Goal: Task Accomplishment & Management: Manage account settings

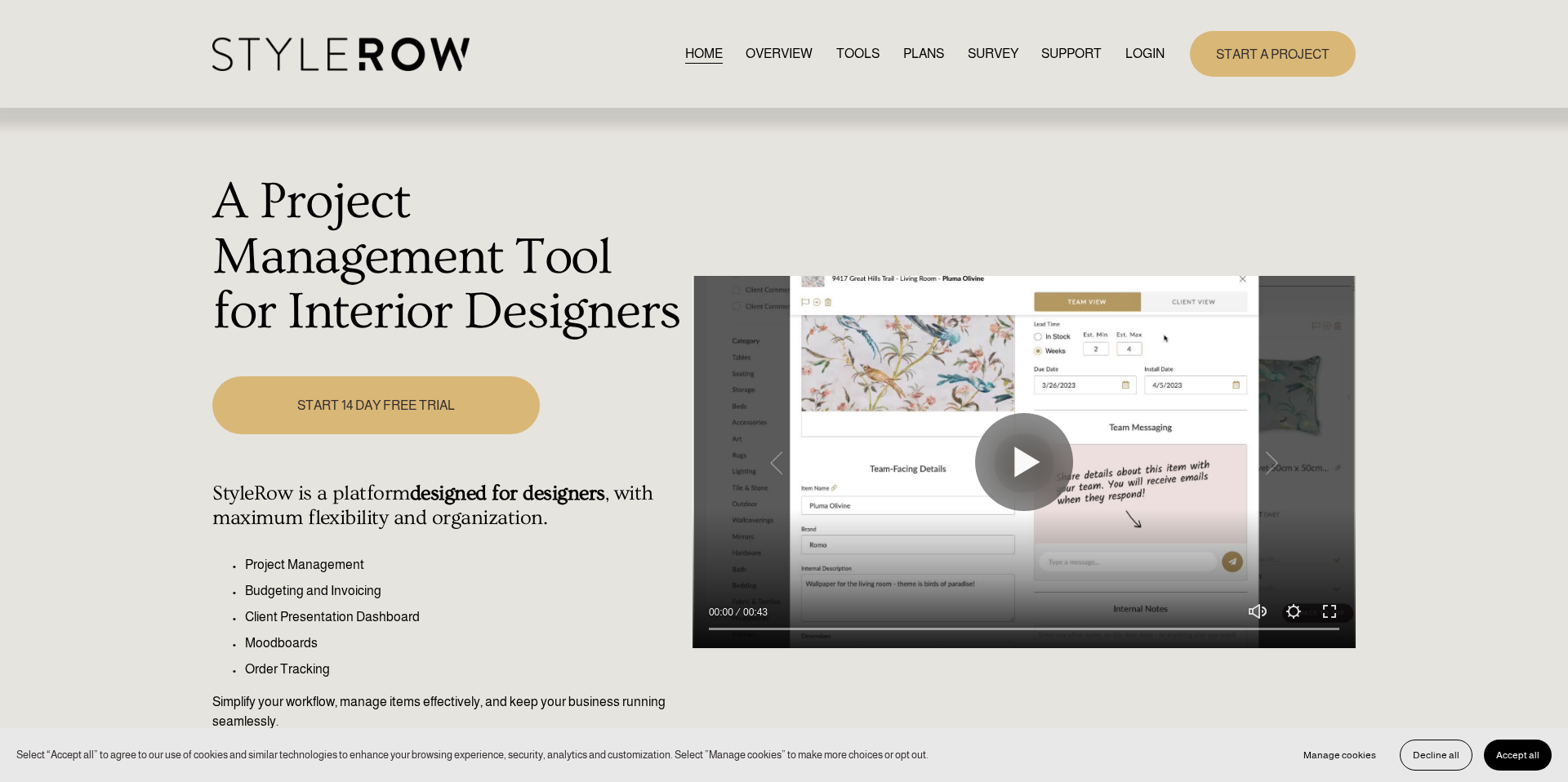
click at [1138, 56] on link "LOGIN" at bounding box center [1145, 53] width 40 height 22
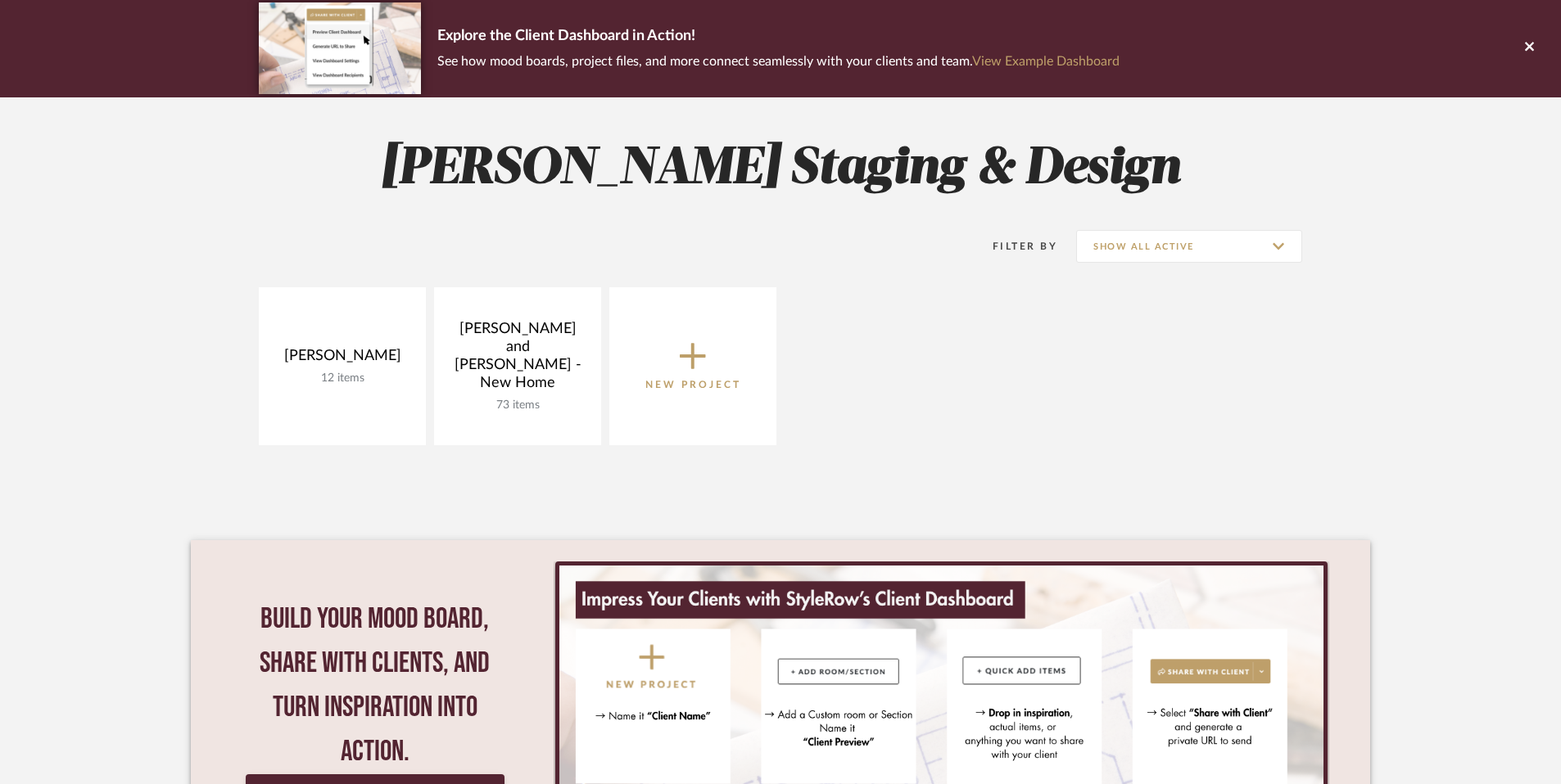
scroll to position [116, 0]
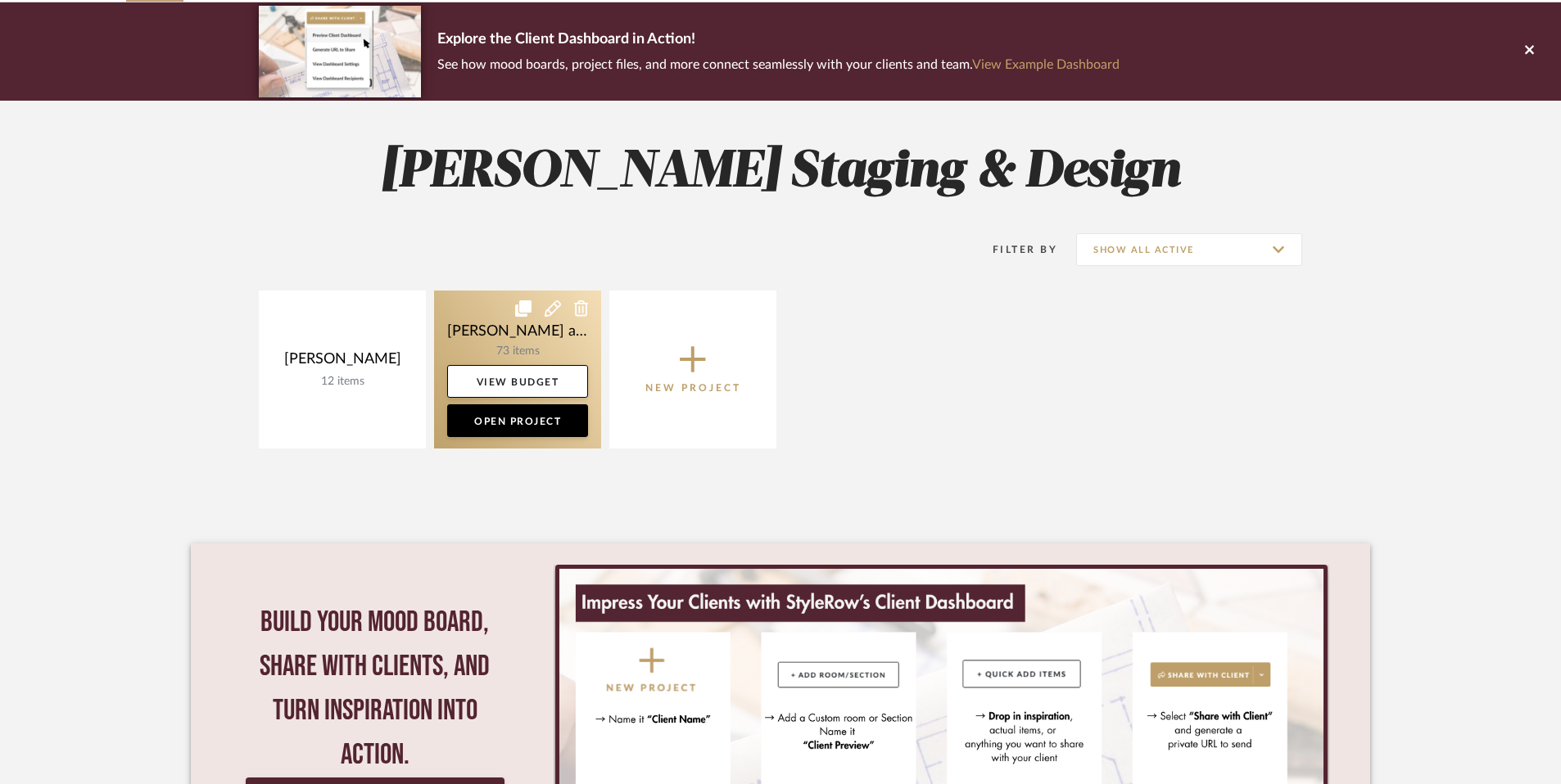
click at [482, 308] on link at bounding box center [517, 369] width 167 height 158
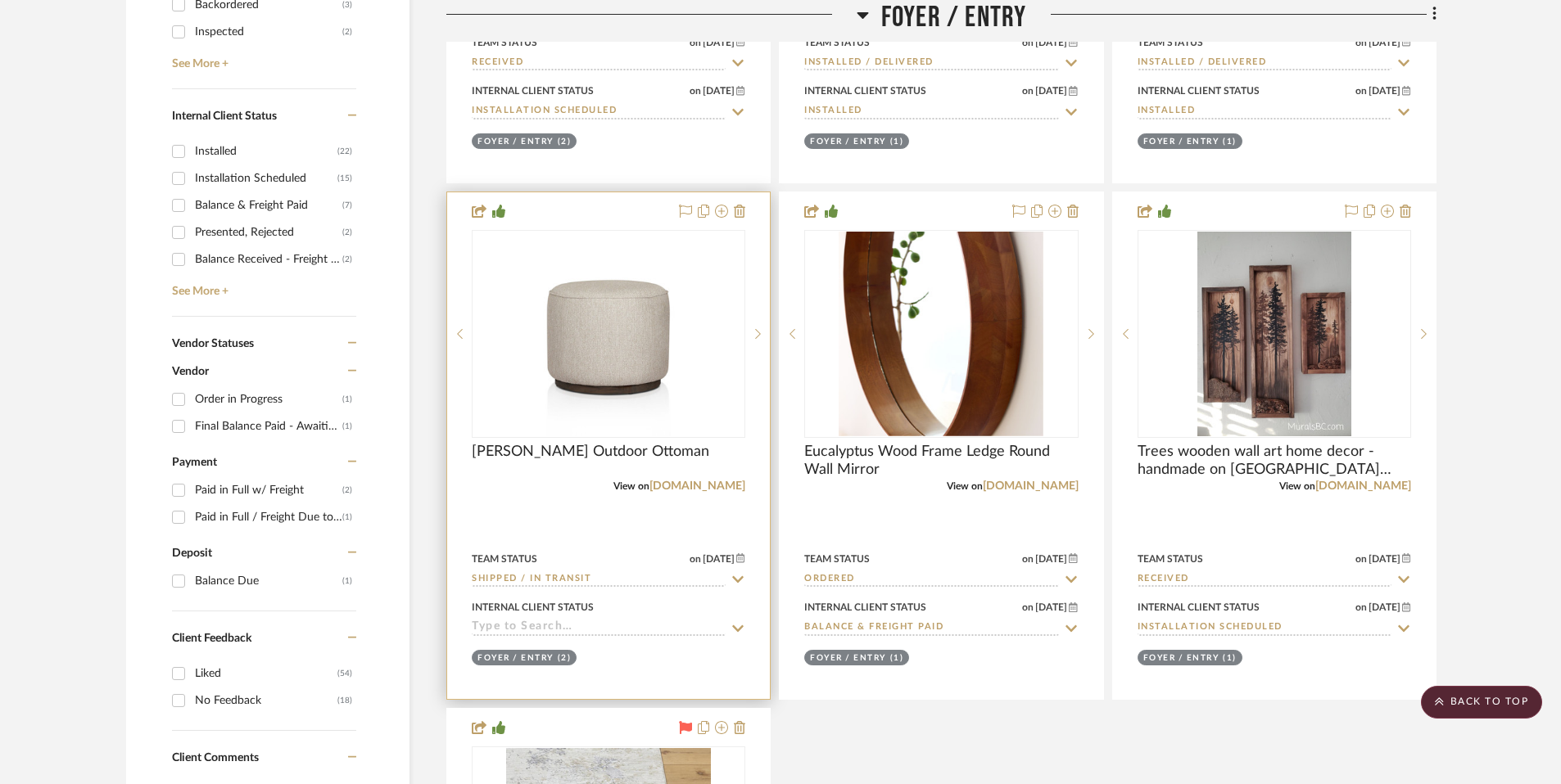
scroll to position [927, 0]
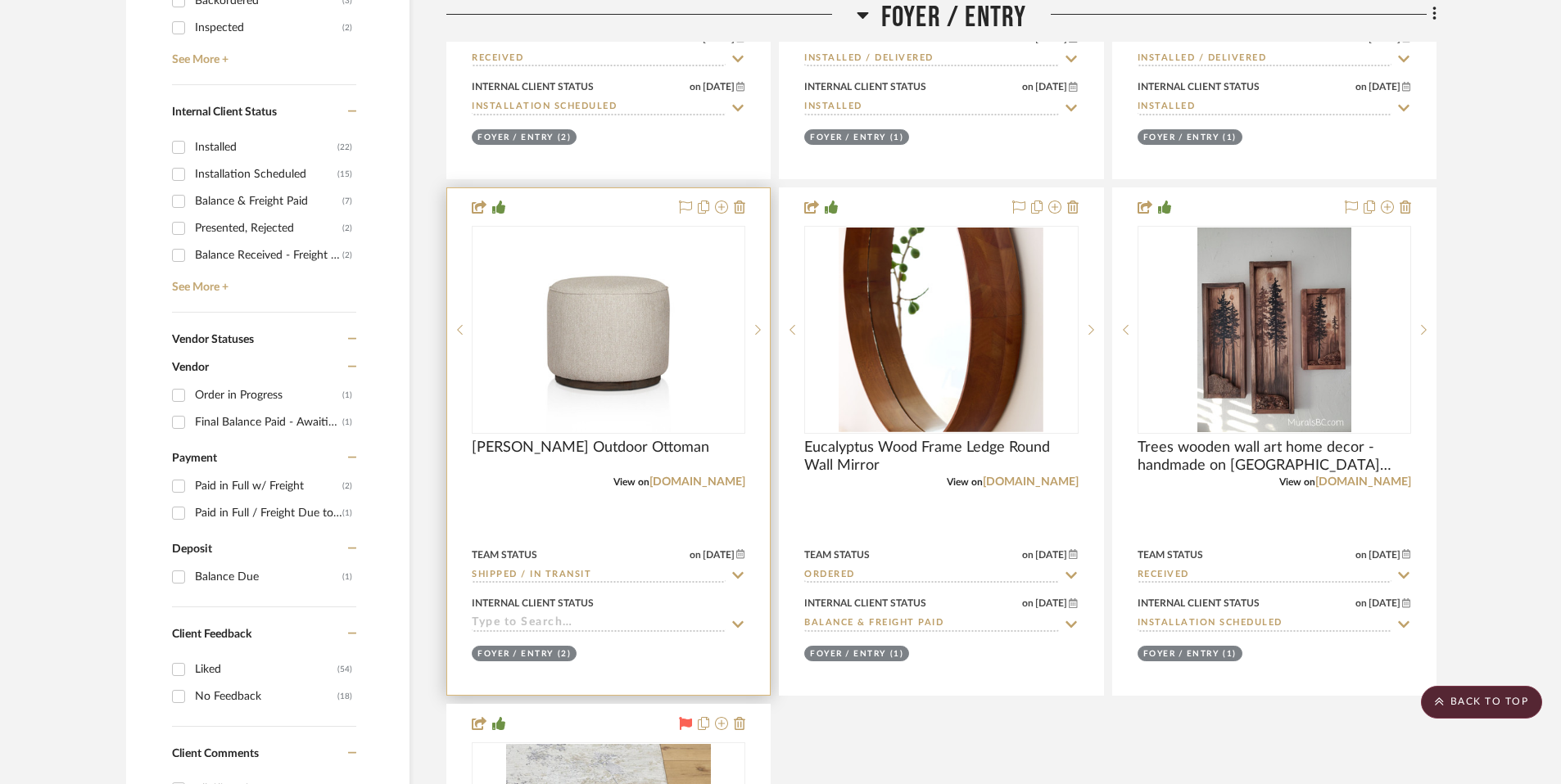
click at [595, 619] on input at bounding box center [598, 624] width 254 height 16
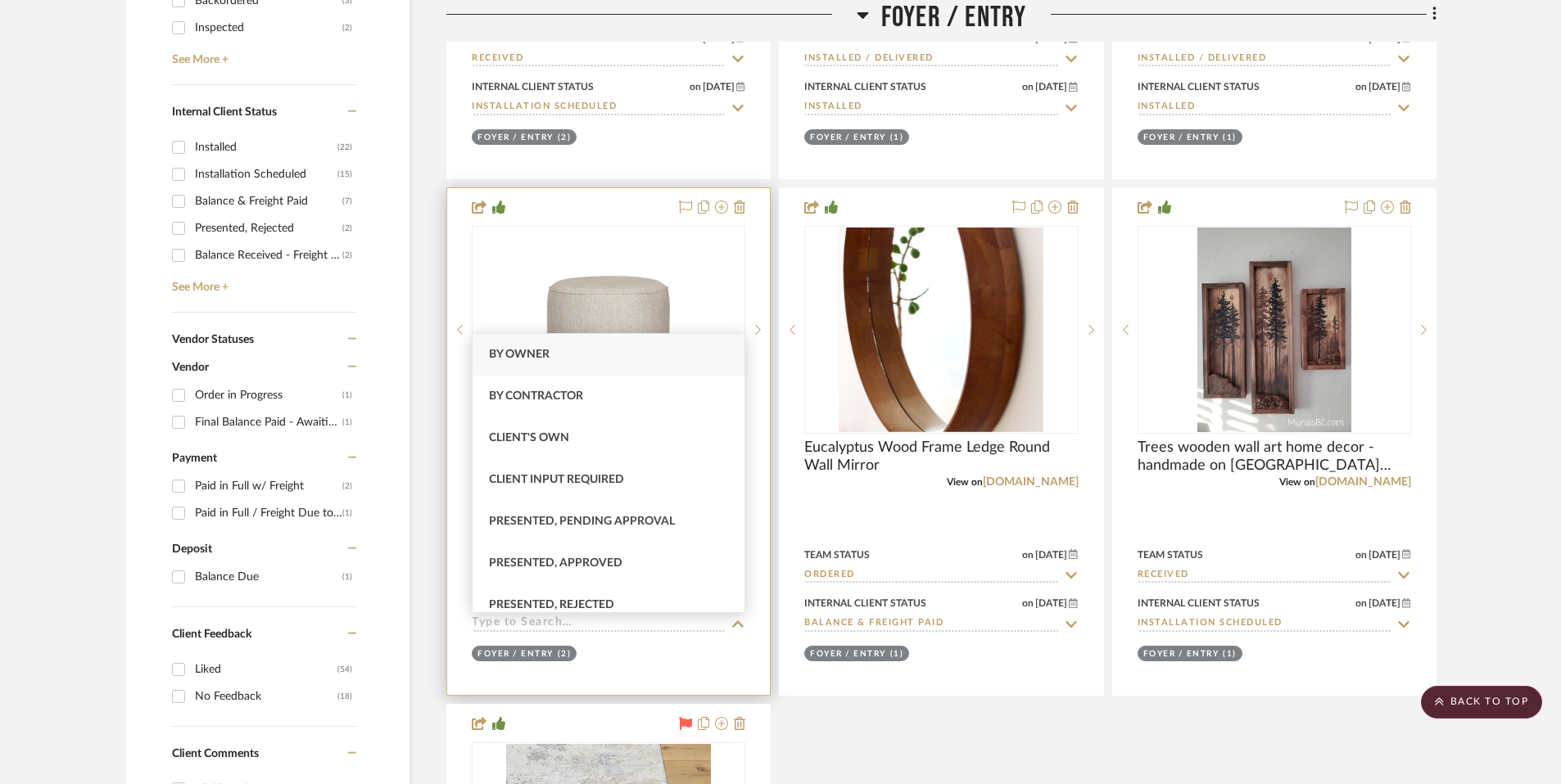
click at [593, 619] on input at bounding box center [598, 624] width 254 height 16
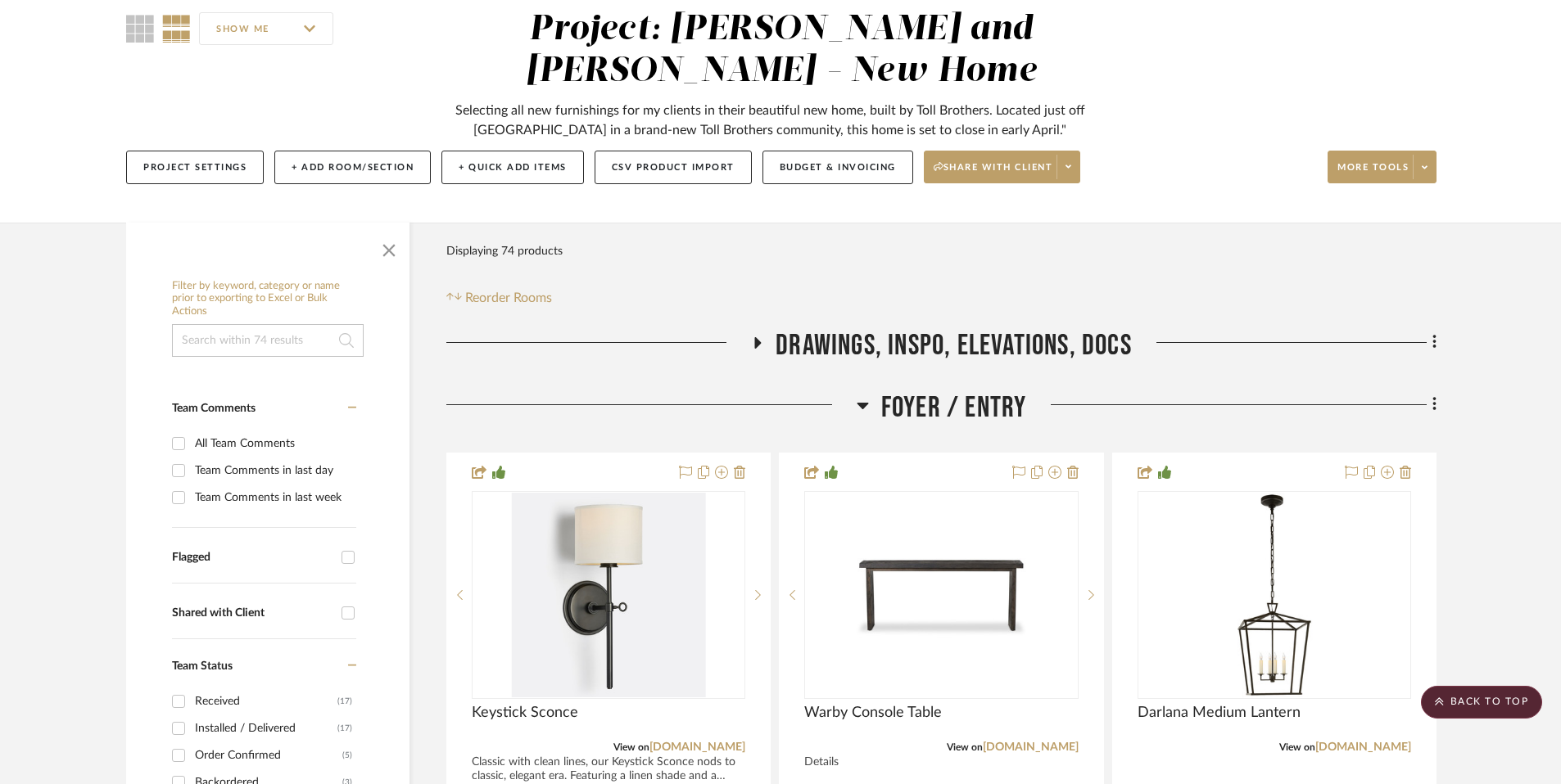
scroll to position [0, 0]
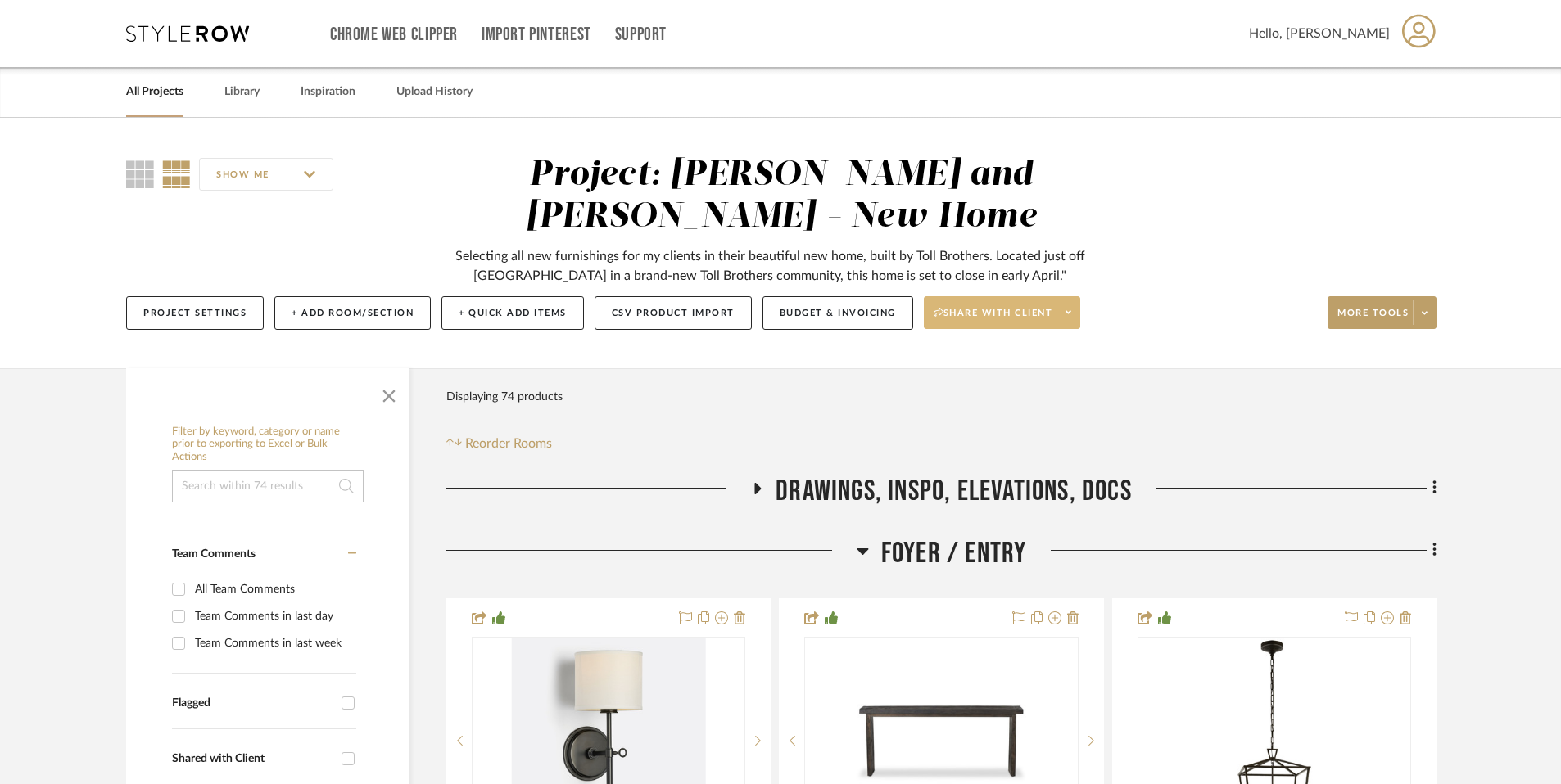
click at [1070, 314] on icon at bounding box center [1068, 312] width 6 height 9
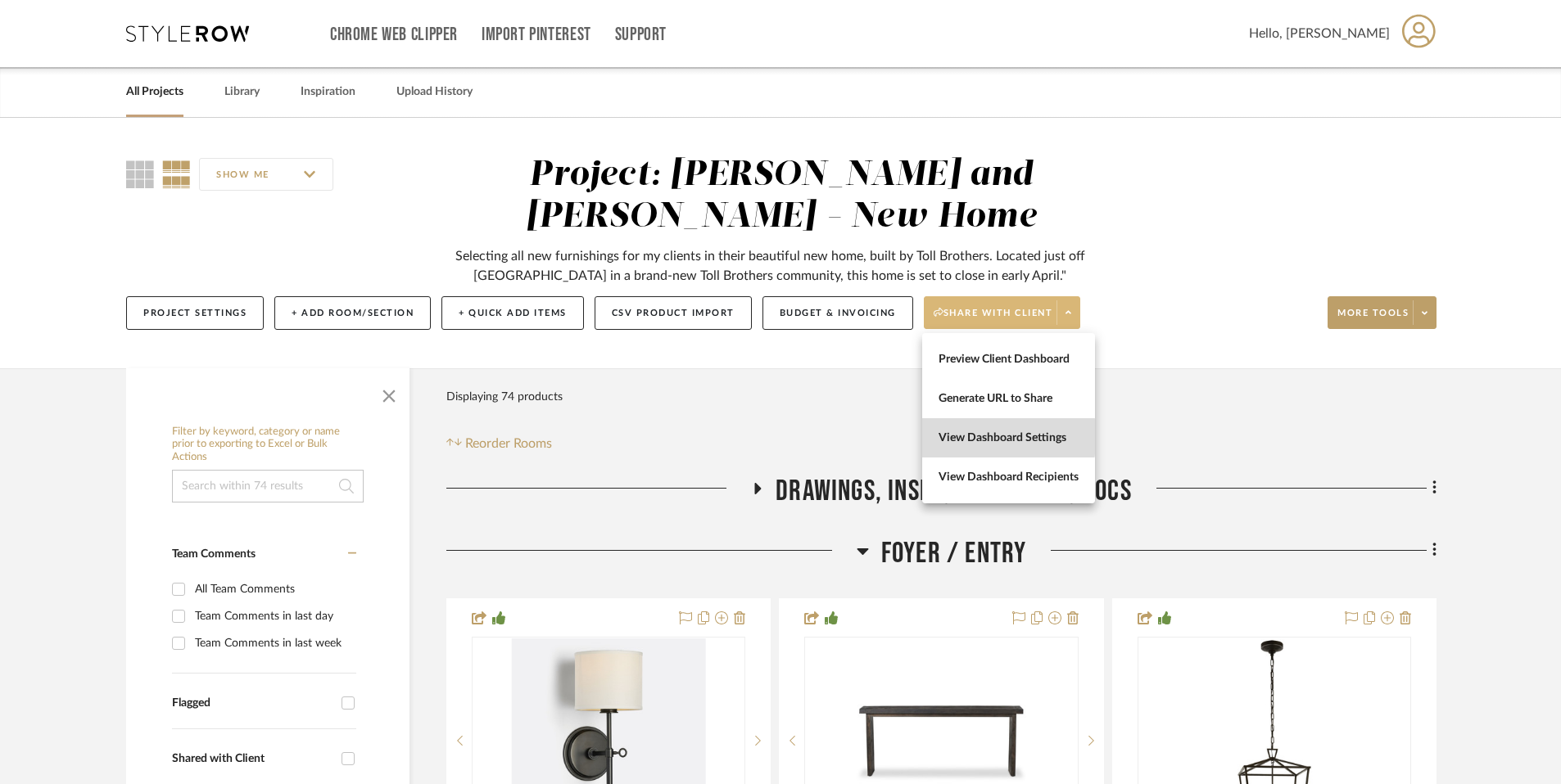
click at [998, 436] on span "View Dashboard Settings" at bounding box center [1008, 438] width 140 height 14
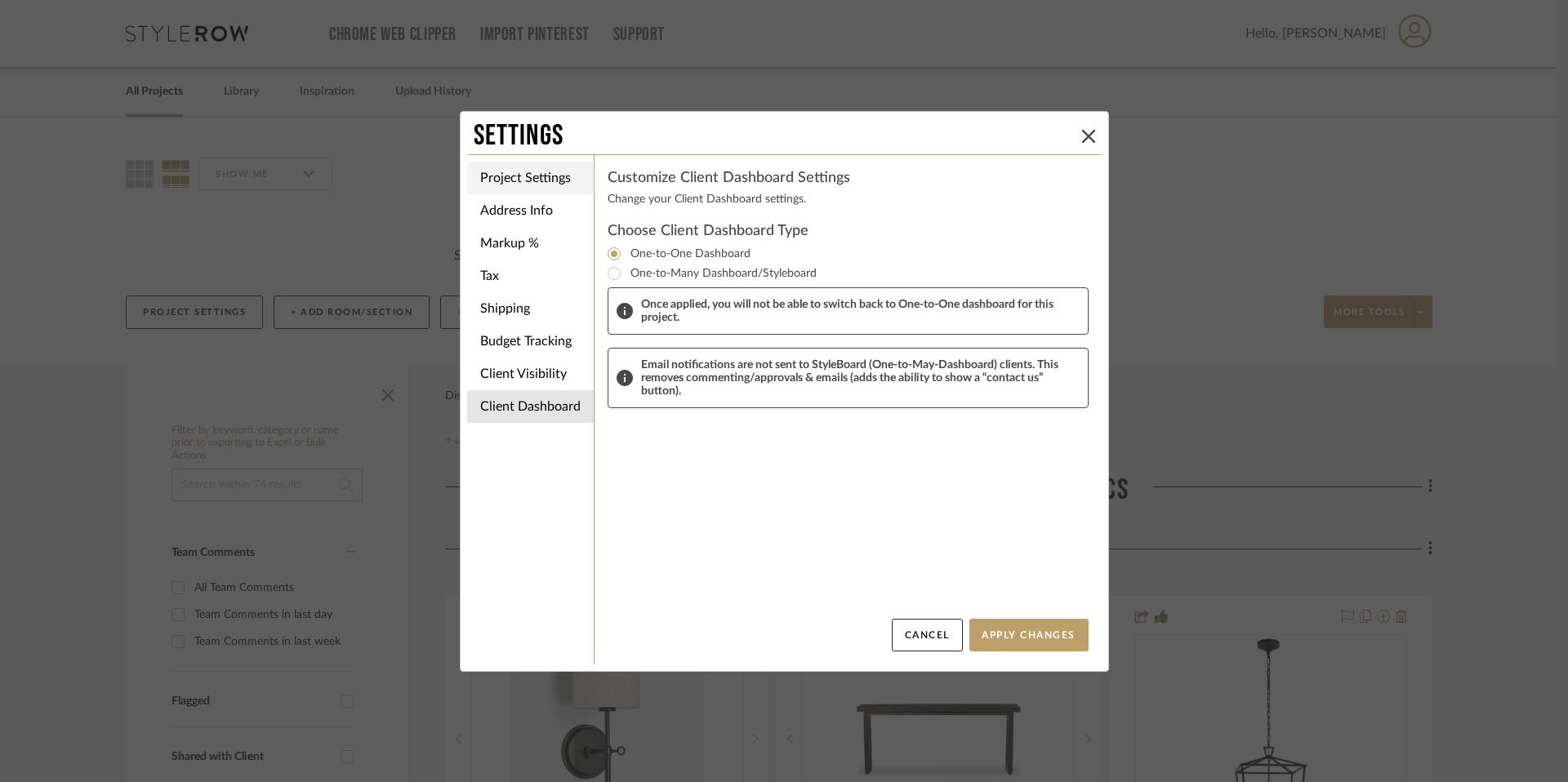
click at [546, 182] on li "Project Settings" at bounding box center [530, 177] width 126 height 32
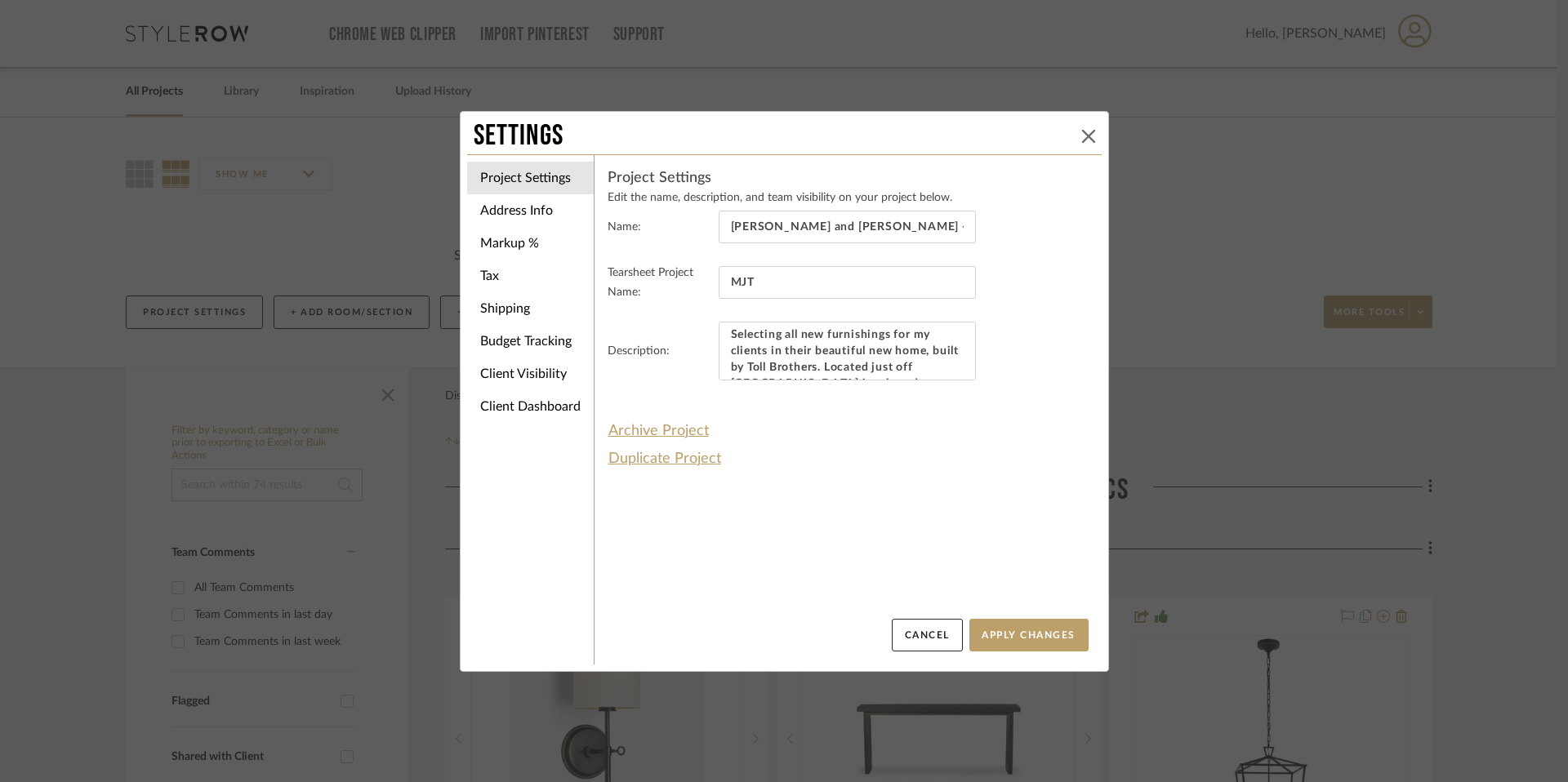
click at [1087, 140] on icon at bounding box center [1088, 136] width 13 height 13
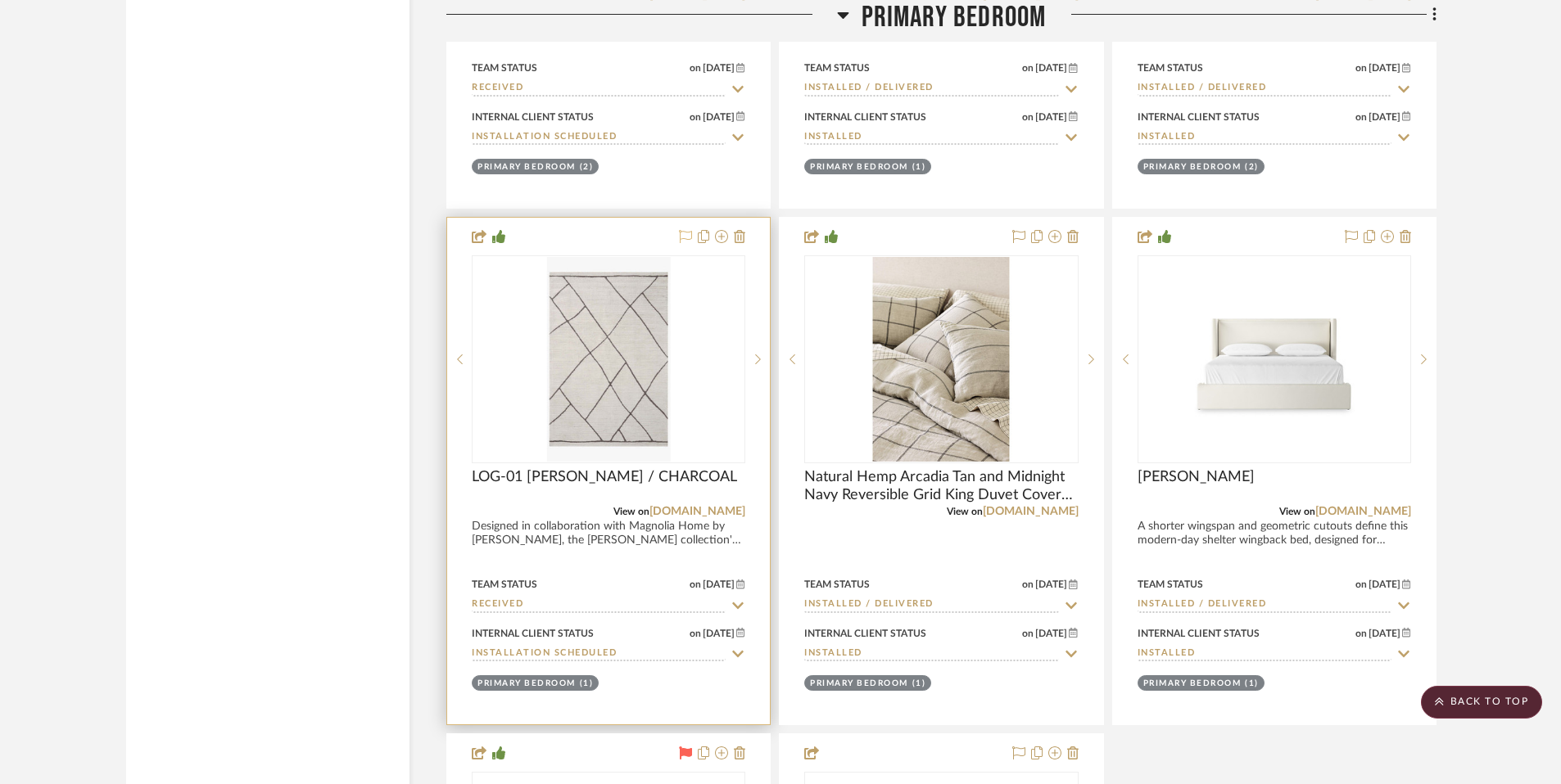
scroll to position [11057, 0]
